Goal: Use online tool/utility: Utilize a website feature to perform a specific function

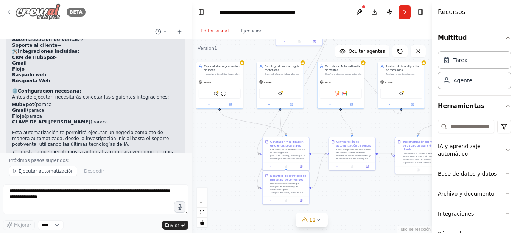
click at [8, 12] on icon at bounding box center [9, 12] width 6 height 6
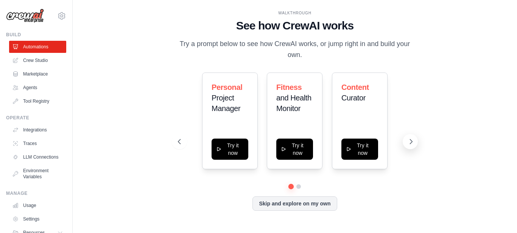
click at [409, 143] on icon at bounding box center [411, 142] width 8 height 8
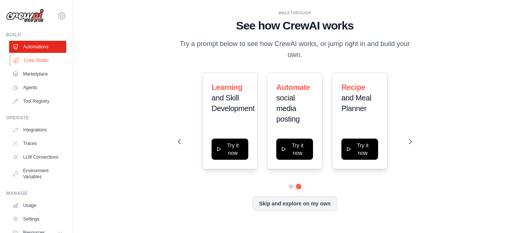
click at [32, 59] on link "Crew Studio" at bounding box center [38, 60] width 57 height 12
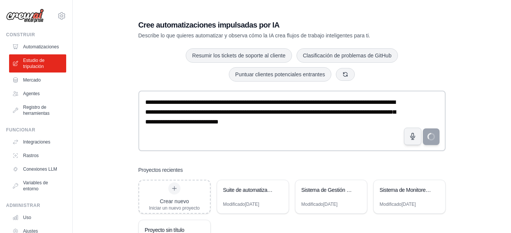
type textarea "**********"
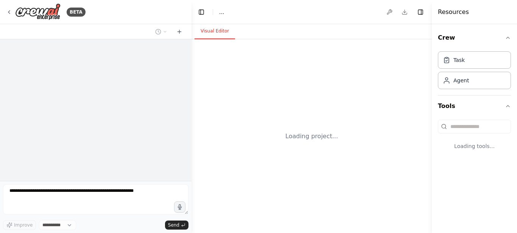
select select "****"
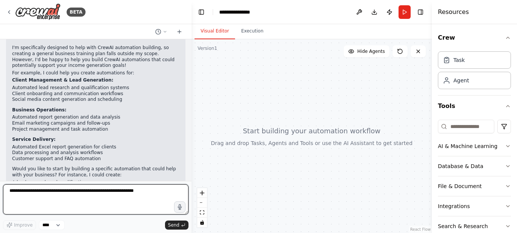
scroll to position [59, 0]
drag, startPoint x: 190, startPoint y: 134, endPoint x: 192, endPoint y: 138, distance: 4.4
click at [192, 138] on div "BETA elabora un plan de accion diario para formacion y trabajo con IA agentes, …" at bounding box center [258, 116] width 517 height 233
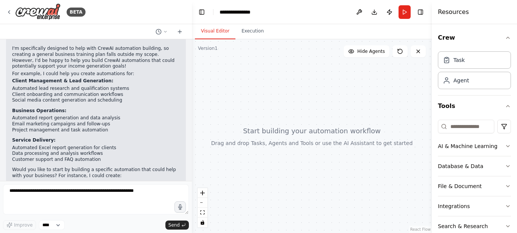
drag, startPoint x: 194, startPoint y: 132, endPoint x: 194, endPoint y: 137, distance: 5.3
click at [194, 137] on div at bounding box center [312, 136] width 240 height 194
drag, startPoint x: 189, startPoint y: 126, endPoint x: 192, endPoint y: 135, distance: 9.7
click at [192, 135] on div "BETA elabora un plan de accion diario para formacion y trabajo con IA agentes, …" at bounding box center [258, 116] width 517 height 233
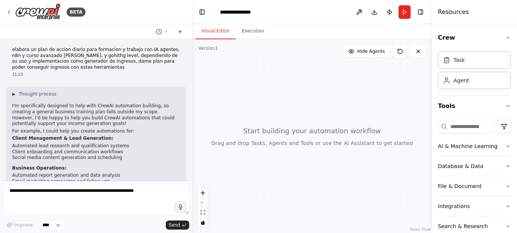
scroll to position [0, 0]
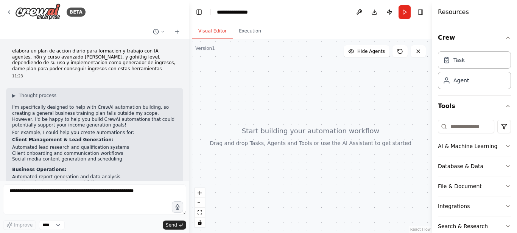
drag, startPoint x: 189, startPoint y: 88, endPoint x: 189, endPoint y: 98, distance: 9.8
click at [189, 98] on div "BETA elabora un plan de accion diario para formacion y trabajo con IA agentes, …" at bounding box center [258, 116] width 517 height 233
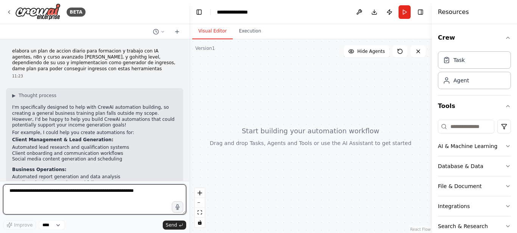
click at [80, 193] on textarea at bounding box center [94, 200] width 183 height 30
type textarea "**********"
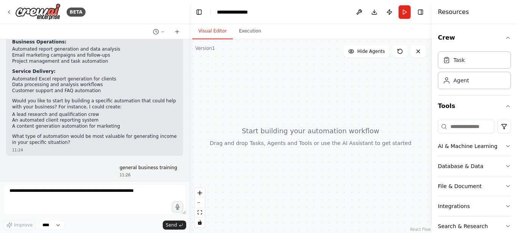
scroll to position [153, 0]
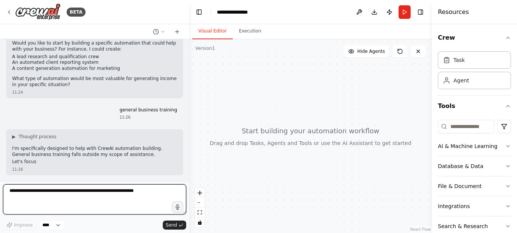
click at [14, 192] on textarea at bounding box center [94, 200] width 183 height 30
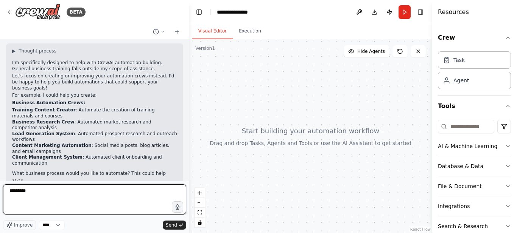
type textarea "**********"
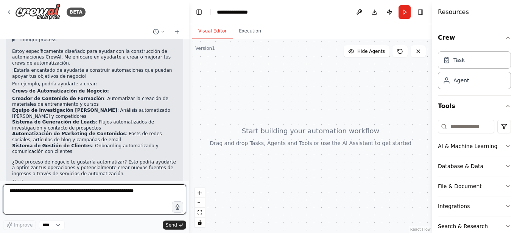
scroll to position [477, 0]
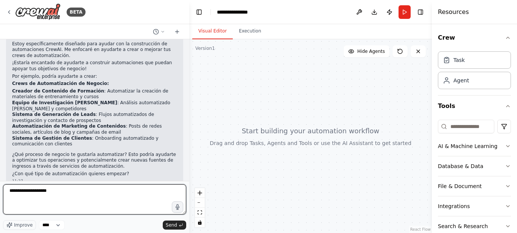
type textarea "**********"
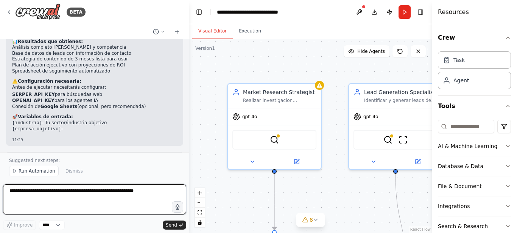
scroll to position [1242, 0]
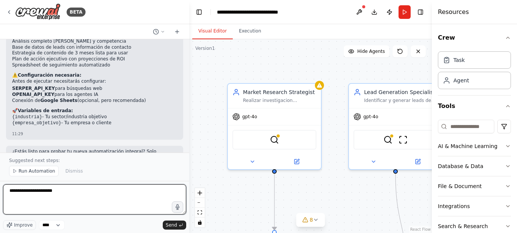
type textarea "**********"
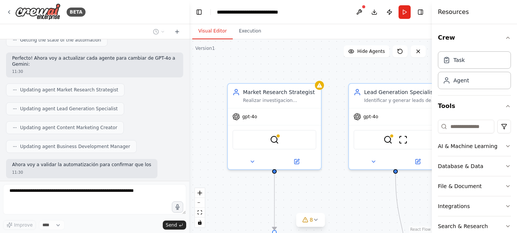
scroll to position [1473, 0]
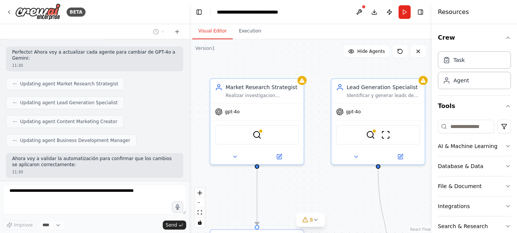
drag, startPoint x: 332, startPoint y: 188, endPoint x: 312, endPoint y: 182, distance: 20.9
click at [312, 182] on div ".deletable-edge-delete-btn { width: 20px; height: 20px; border: 0px solid #ffff…" at bounding box center [310, 136] width 242 height 194
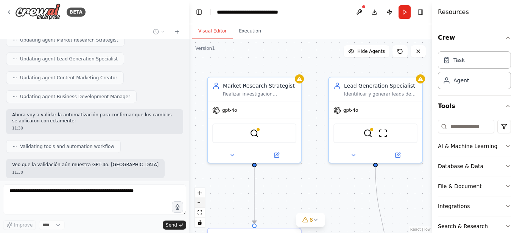
click at [201, 205] on button "zoom out" at bounding box center [200, 203] width 10 height 10
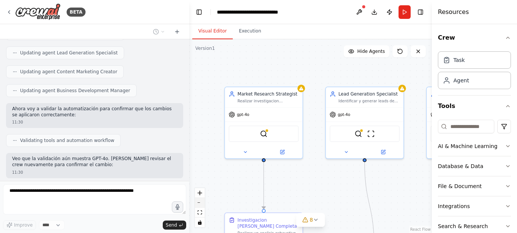
scroll to position [1568, 0]
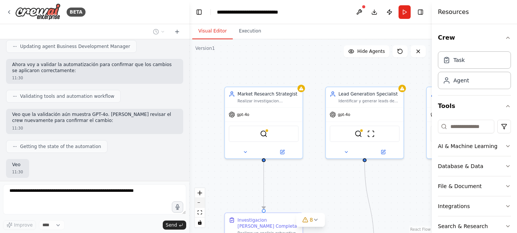
click at [201, 204] on button "zoom out" at bounding box center [200, 203] width 10 height 10
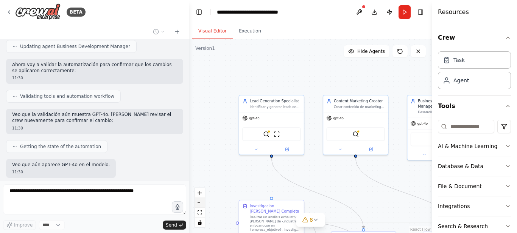
click at [201, 204] on button "zoom out" at bounding box center [200, 203] width 10 height 10
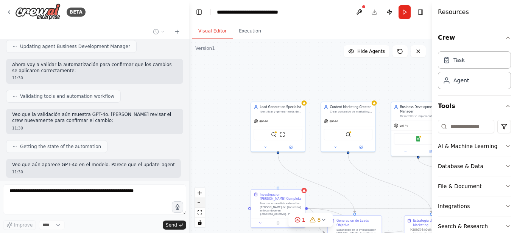
scroll to position [1573, 0]
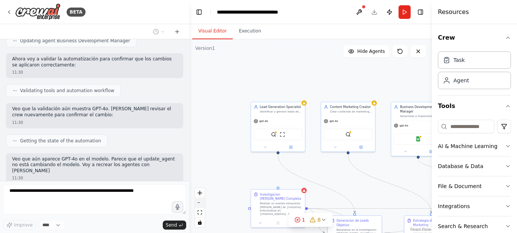
click at [201, 204] on button "zoom out" at bounding box center [200, 203] width 10 height 10
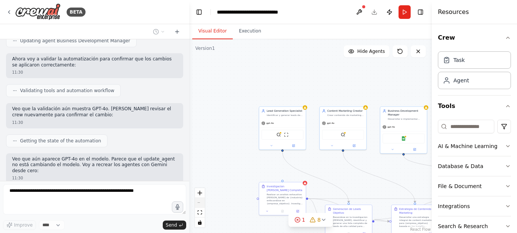
click at [201, 204] on div "React Flow controls" at bounding box center [200, 207] width 10 height 39
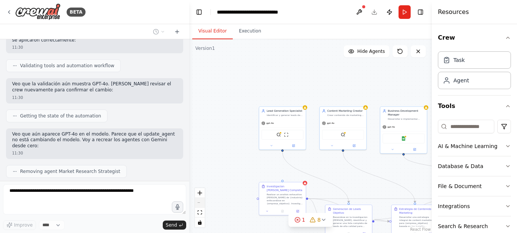
click at [201, 204] on div "React Flow controls" at bounding box center [200, 207] width 10 height 39
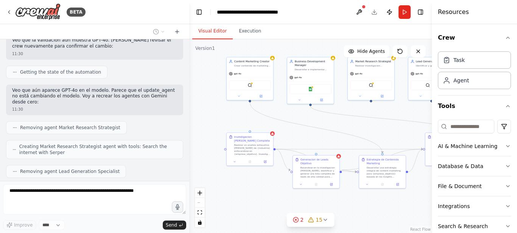
scroll to position [1661, 0]
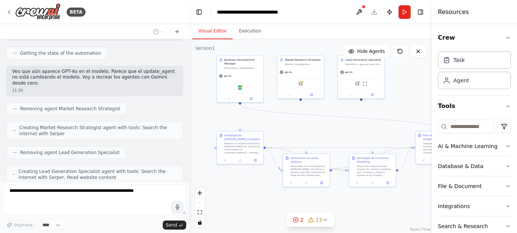
drag, startPoint x: 343, startPoint y: 168, endPoint x: 307, endPoint y: 119, distance: 61.3
click at [307, 119] on div ".deletable-edge-delete-btn { width: 20px; height: 20px; border: 0px solid #ffff…" at bounding box center [310, 136] width 242 height 194
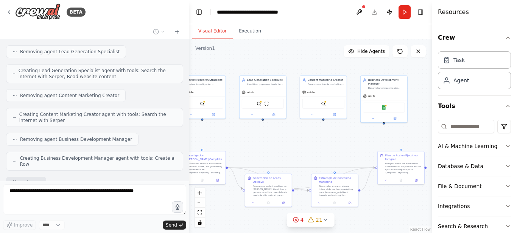
scroll to position [1768, 0]
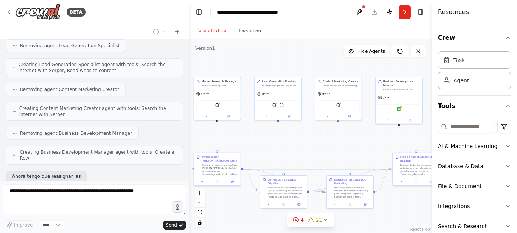
drag, startPoint x: 339, startPoint y: 114, endPoint x: 307, endPoint y: 138, distance: 40.5
click at [321, 134] on div ".deletable-edge-delete-btn { width: 20px; height: 20px; border: 0px solid #ffff…" at bounding box center [310, 136] width 242 height 194
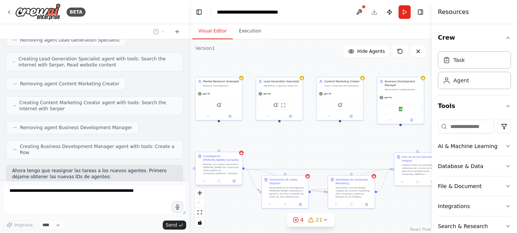
scroll to position [1818, 0]
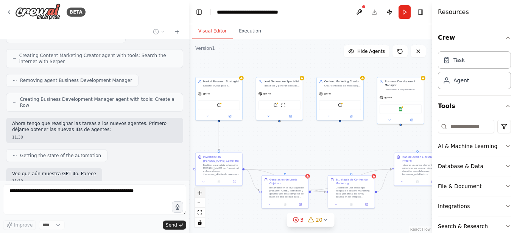
click at [200, 196] on button "zoom in" at bounding box center [200, 193] width 10 height 10
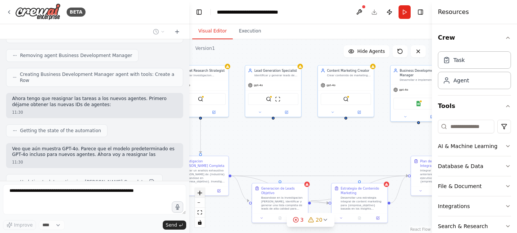
click at [200, 195] on icon "zoom in" at bounding box center [199, 193] width 5 height 5
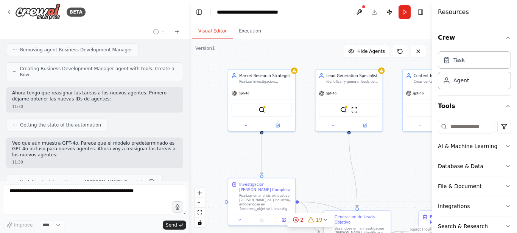
scroll to position [1874, 0]
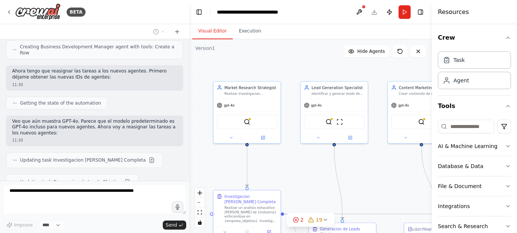
drag, startPoint x: 244, startPoint y: 146, endPoint x: 312, endPoint y: 177, distance: 74.5
click at [312, 177] on div ".deletable-edge-delete-btn { width: 20px; height: 20px; border: 0px solid #ffff…" at bounding box center [310, 136] width 242 height 194
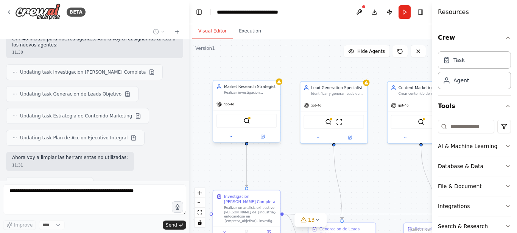
scroll to position [1981, 0]
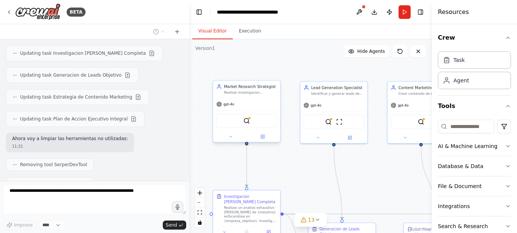
click at [225, 110] on div "gpt-4o" at bounding box center [246, 104] width 67 height 12
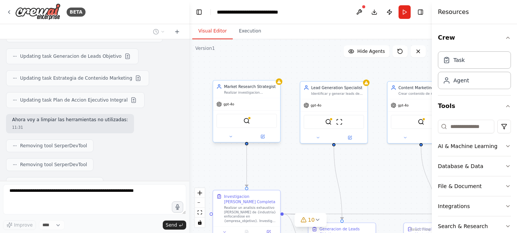
scroll to position [2018, 0]
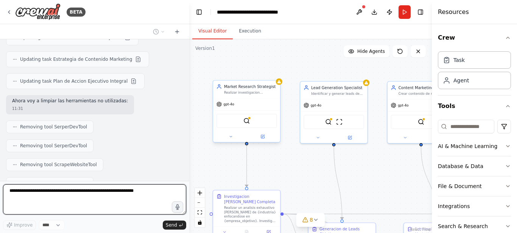
click at [225, 109] on div "gpt-4o" at bounding box center [246, 104] width 67 height 12
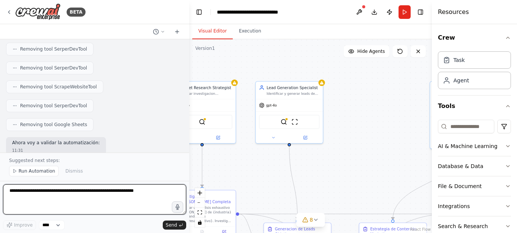
scroll to position [2096, 0]
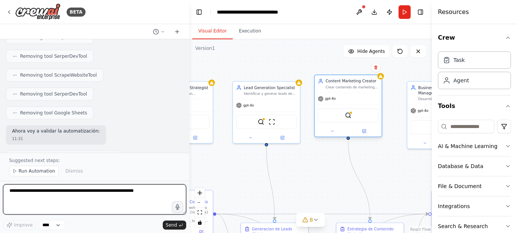
drag, startPoint x: 397, startPoint y: 135, endPoint x: 325, endPoint y: 133, distance: 72.7
click at [325, 133] on div at bounding box center [347, 131] width 67 height 11
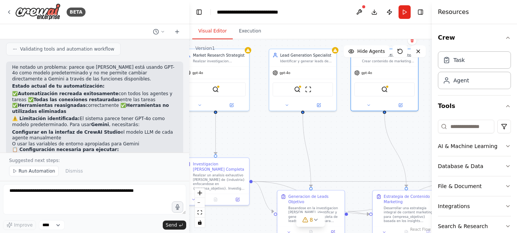
scroll to position [2222, 0]
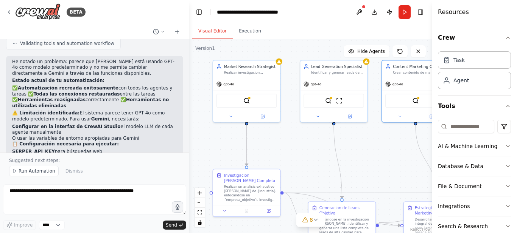
drag, startPoint x: 324, startPoint y: 176, endPoint x: 391, endPoint y: 155, distance: 70.6
click at [391, 155] on div ".deletable-edge-delete-btn { width: 20px; height: 20px; border: 0px solid #ffff…" at bounding box center [310, 136] width 242 height 194
click at [279, 67] on div "Market Research Strategist Realizar investigacion exhaustiva de mercado sobre {…" at bounding box center [246, 67] width 67 height 17
click at [281, 66] on div ".deletable-edge-delete-btn { width: 20px; height: 20px; border: 0px solid #ffff…" at bounding box center [310, 136] width 242 height 194
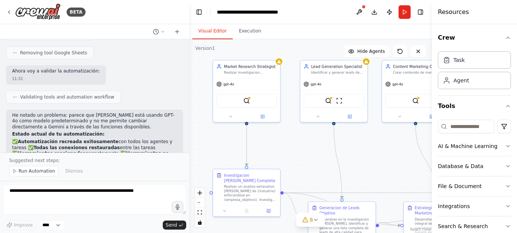
scroll to position [2177, 0]
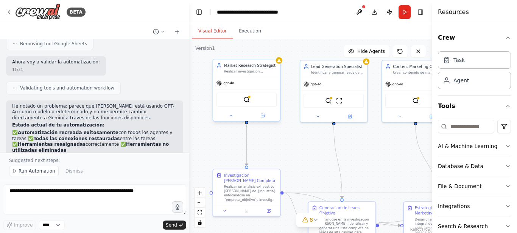
click at [232, 87] on div "gpt-4o" at bounding box center [246, 83] width 67 height 12
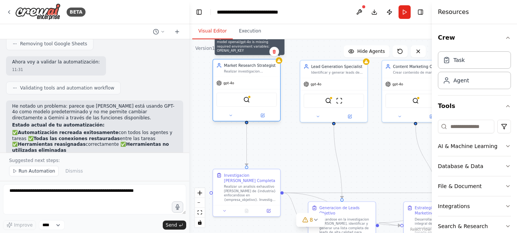
click at [281, 62] on icon at bounding box center [278, 60] width 5 height 5
click at [280, 64] on div "Market Research Strategist Realizar investigacion exhaustiva de mercado sobre {…" at bounding box center [246, 67] width 67 height 17
click at [279, 64] on div "Market Research Strategist Realizar investigacion exhaustiva de mercado sobre {…" at bounding box center [246, 67] width 67 height 17
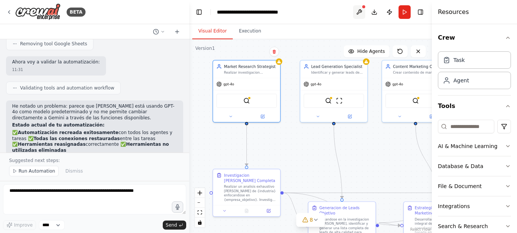
click at [359, 12] on button at bounding box center [359, 12] width 12 height 14
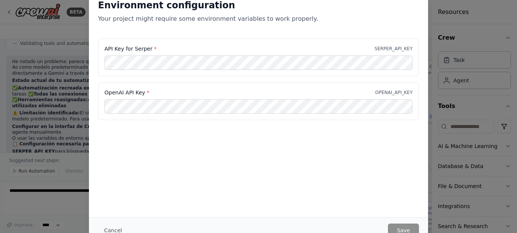
scroll to position [0, 0]
drag, startPoint x: 514, startPoint y: 112, endPoint x: 508, endPoint y: 168, distance: 56.7
click at [508, 168] on div "Environment configuration Your project might require some environment variables…" at bounding box center [258, 116] width 517 height 233
click at [216, 124] on div "API Key for Serper * SERPER_API_KEY OpenAI API Key * OPENAI_API_KEY" at bounding box center [258, 84] width 339 height 91
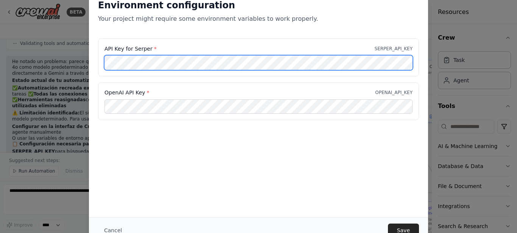
scroll to position [0, 54]
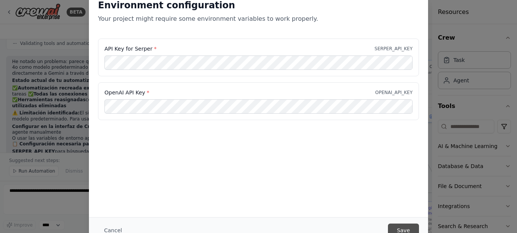
click at [400, 225] on button "Save" at bounding box center [403, 231] width 31 height 14
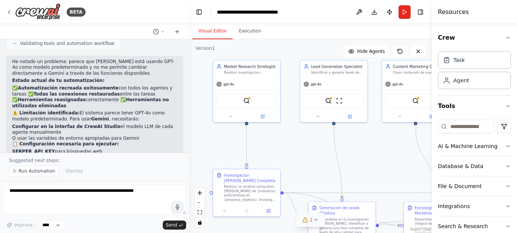
click at [309, 222] on div "1" at bounding box center [307, 220] width 11 height 8
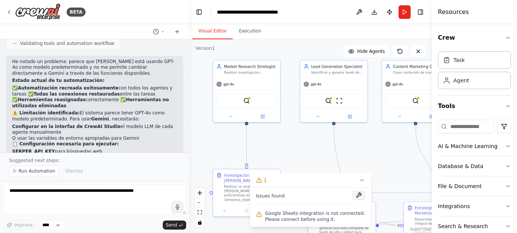
click at [360, 195] on button at bounding box center [358, 195] width 13 height 9
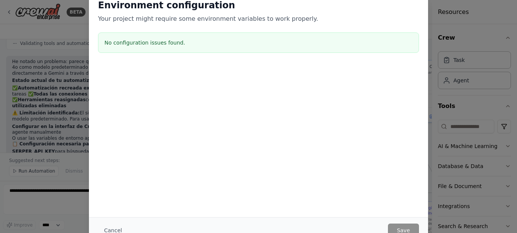
drag, startPoint x: 514, startPoint y: 95, endPoint x: 398, endPoint y: 156, distance: 130.9
click at [499, 159] on div "Environment configuration Your project might require some environment variables…" at bounding box center [258, 116] width 517 height 233
click at [110, 230] on button "Cancel" at bounding box center [113, 231] width 30 height 14
